Goal: Task Accomplishment & Management: Manage account settings

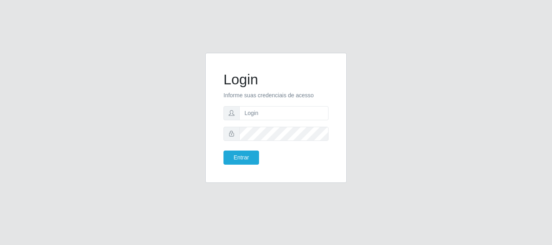
type input "Ubiratan@confglacer"
click at [242, 152] on button "Entrar" at bounding box center [242, 158] width 36 height 14
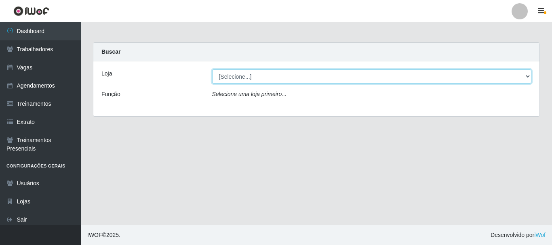
drag, startPoint x: 268, startPoint y: 77, endPoint x: 270, endPoint y: 83, distance: 6.2
click at [268, 77] on select "[Selecione...] Glace Real Confeitaria" at bounding box center [372, 77] width 320 height 14
select select "445"
click at [212, 70] on select "[Selecione...] Glace Real Confeitaria" at bounding box center [372, 77] width 320 height 14
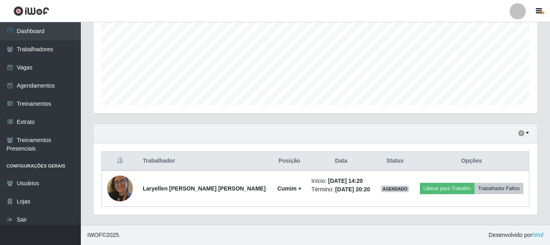
scroll to position [168, 444]
click at [525, 133] on button "button" at bounding box center [523, 133] width 11 height 9
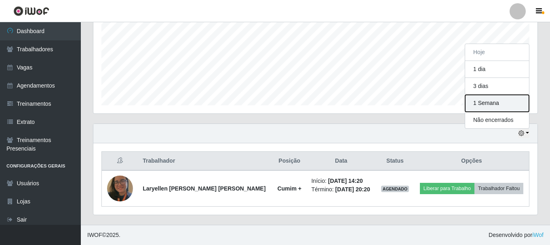
click at [499, 106] on button "1 Semana" at bounding box center [498, 103] width 64 height 17
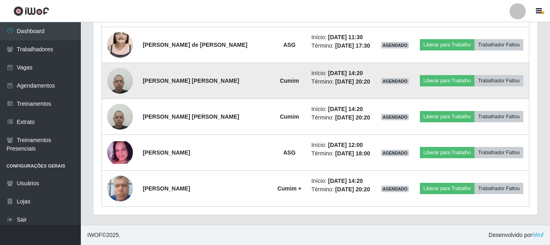
scroll to position [161, 0]
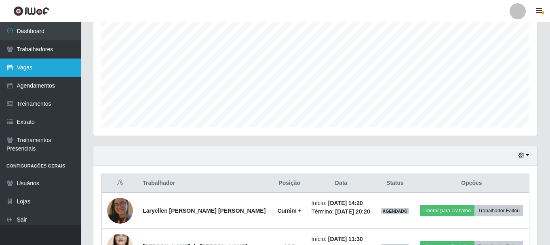
click at [36, 64] on link "Vagas" at bounding box center [40, 68] width 81 height 18
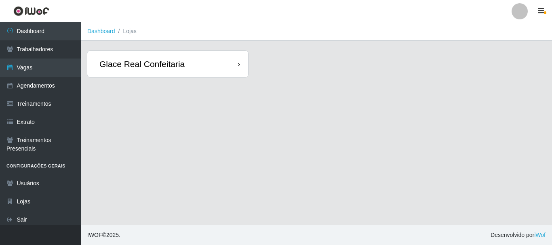
click at [195, 60] on div "Glace Real Confeitaria" at bounding box center [167, 64] width 161 height 26
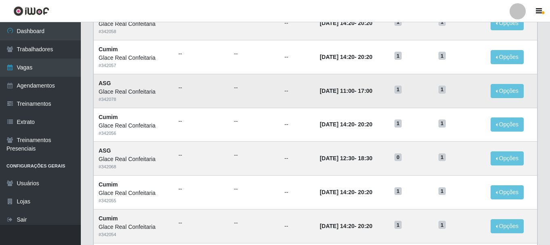
scroll to position [157, 0]
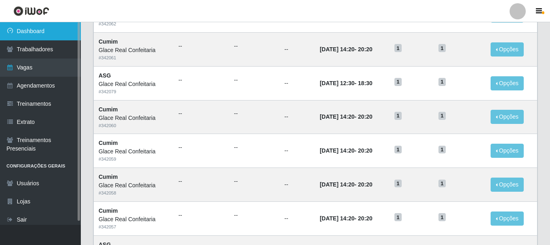
click at [28, 31] on link "Dashboard" at bounding box center [40, 31] width 81 height 18
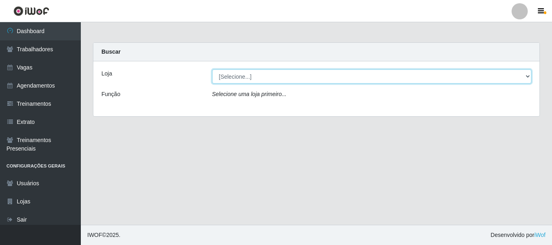
drag, startPoint x: 277, startPoint y: 84, endPoint x: 279, endPoint y: 76, distance: 7.9
click at [279, 76] on select "[Selecione...] Glace Real Confeitaria" at bounding box center [372, 77] width 320 height 14
select select "445"
click at [212, 70] on select "[Selecione...] Glace Real Confeitaria" at bounding box center [372, 77] width 320 height 14
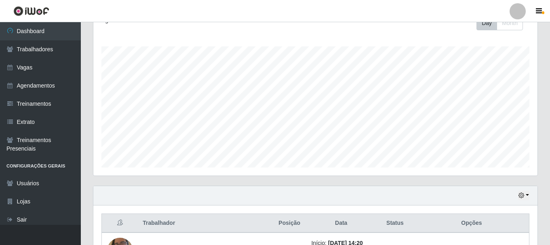
scroll to position [184, 0]
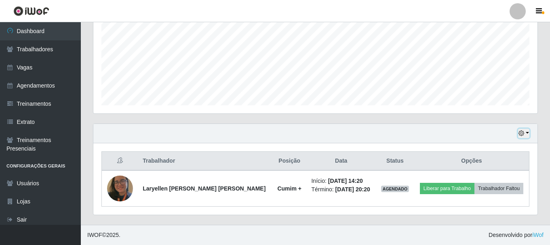
click at [529, 136] on button "button" at bounding box center [523, 133] width 11 height 9
click at [498, 113] on button "Não encerrados" at bounding box center [498, 120] width 64 height 17
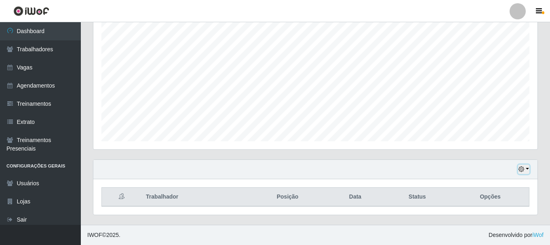
click at [528, 166] on button "button" at bounding box center [523, 169] width 11 height 9
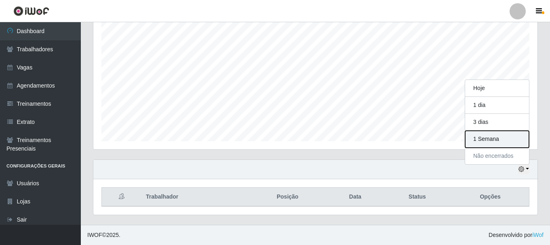
click at [514, 137] on button "1 Semana" at bounding box center [498, 139] width 64 height 17
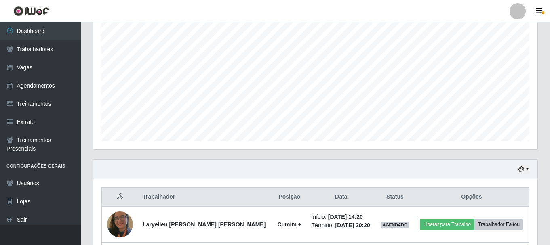
scroll to position [229, 0]
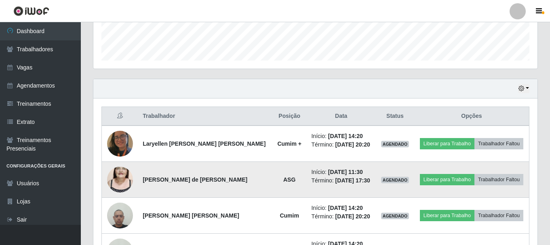
drag, startPoint x: 146, startPoint y: 180, endPoint x: 239, endPoint y: 180, distance: 93.0
click at [239, 180] on td "[PERSON_NAME] de [PERSON_NAME]" at bounding box center [205, 180] width 135 height 36
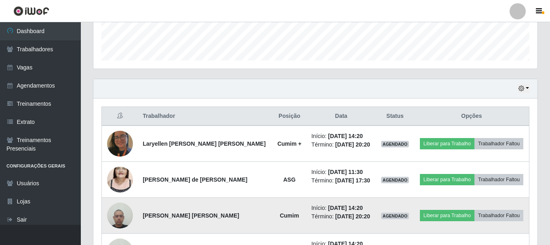
copy strong "[PERSON_NAME] de [PERSON_NAME]"
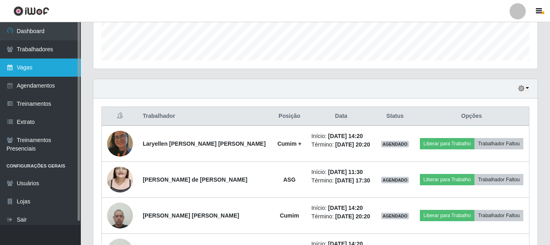
click at [31, 68] on link "Vagas" at bounding box center [40, 68] width 81 height 18
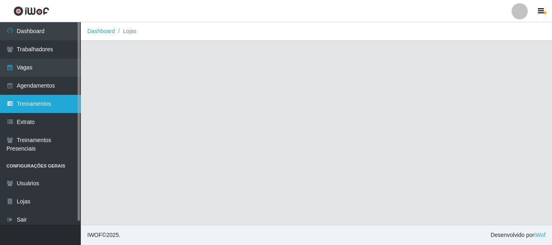
click at [41, 100] on link "Treinamentos" at bounding box center [40, 104] width 81 height 18
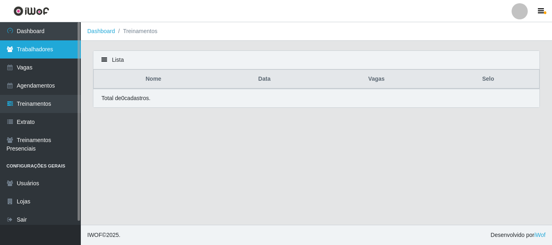
click at [53, 47] on link "Trabalhadores" at bounding box center [40, 49] width 81 height 18
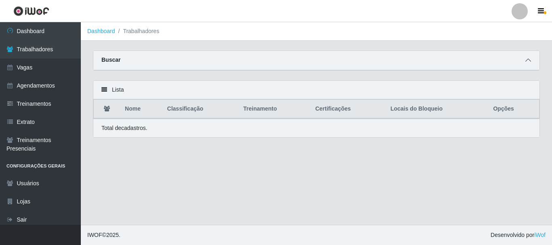
click at [525, 61] on span at bounding box center [529, 60] width 10 height 9
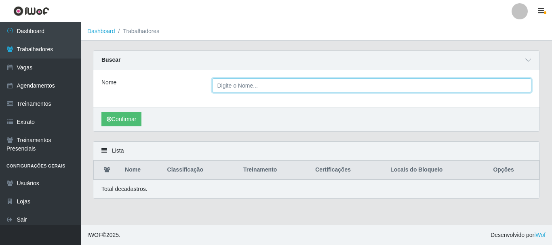
click at [303, 92] on input "Nome" at bounding box center [372, 85] width 320 height 14
paste input "[PERSON_NAME] de [PERSON_NAME]"
type input "[PERSON_NAME] de [PERSON_NAME]"
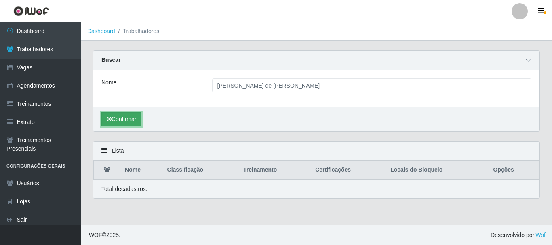
click at [125, 123] on button "Confirmar" at bounding box center [122, 119] width 40 height 14
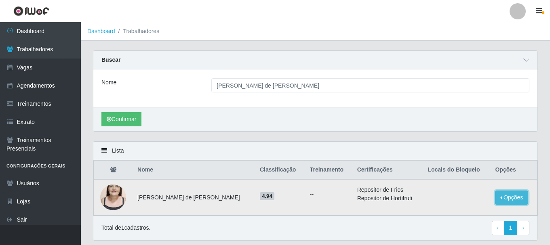
click at [511, 198] on button "Opções" at bounding box center [511, 198] width 33 height 14
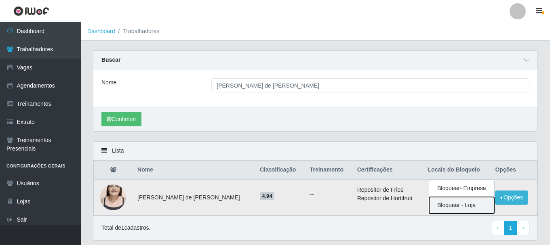
click at [450, 203] on button "Bloquear - Loja" at bounding box center [462, 205] width 65 height 17
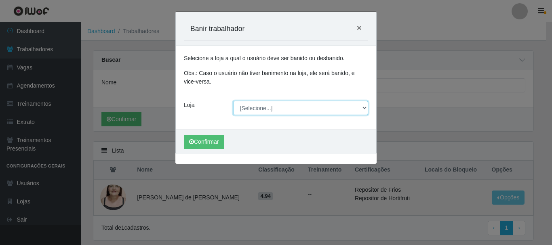
click at [266, 110] on select "[Selecione...] Glace Real Confeitaria" at bounding box center [300, 108] width 135 height 14
select select "445"
click at [233, 101] on select "[Selecione...] Glace Real Confeitaria" at bounding box center [300, 108] width 135 height 14
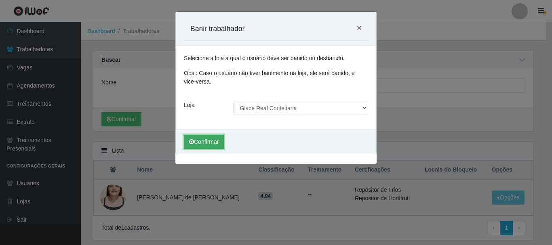
click at [202, 144] on button "Confirmar" at bounding box center [204, 142] width 40 height 14
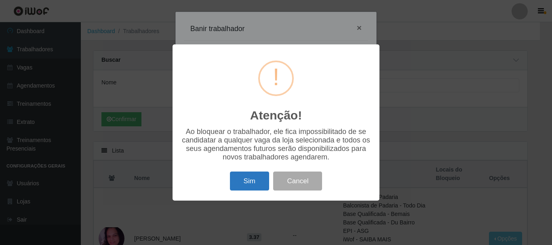
click at [244, 182] on button "Sim" at bounding box center [249, 181] width 39 height 19
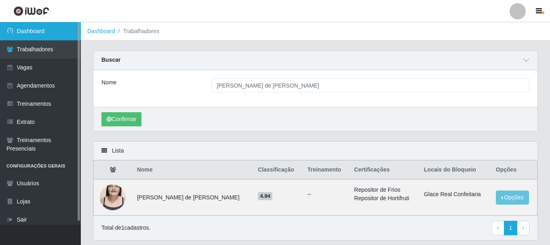
click at [36, 37] on link "Dashboard" at bounding box center [40, 31] width 81 height 18
